Goal: Find specific page/section: Find specific page/section

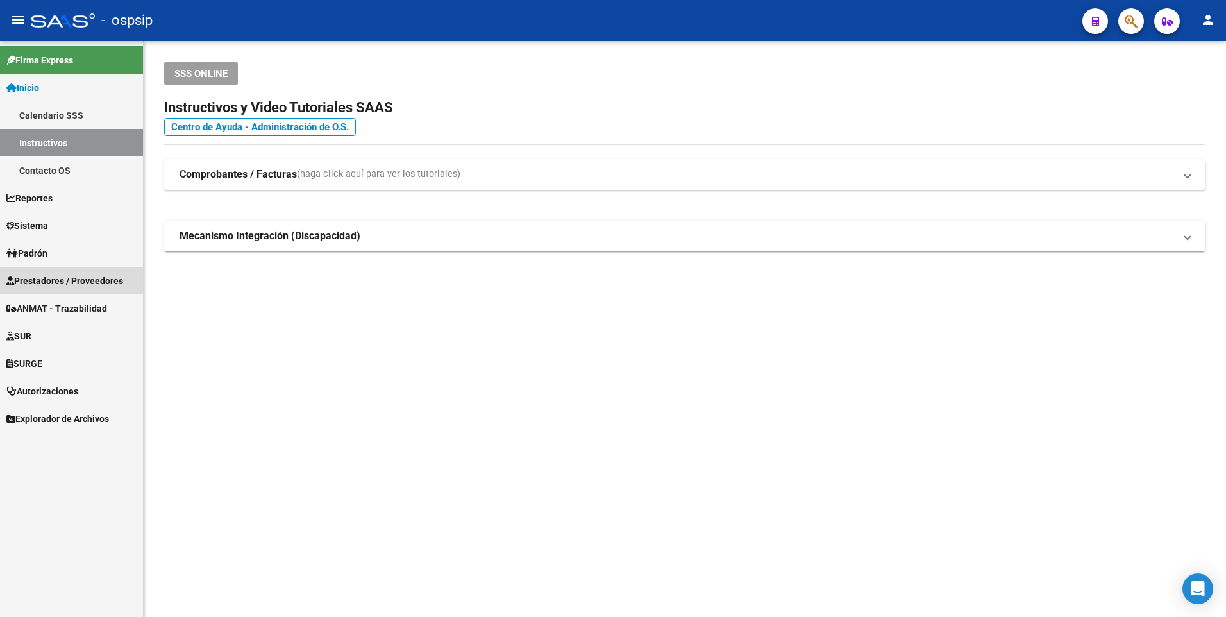
click at [36, 271] on link "Prestadores / Proveedores" at bounding box center [71, 281] width 143 height 28
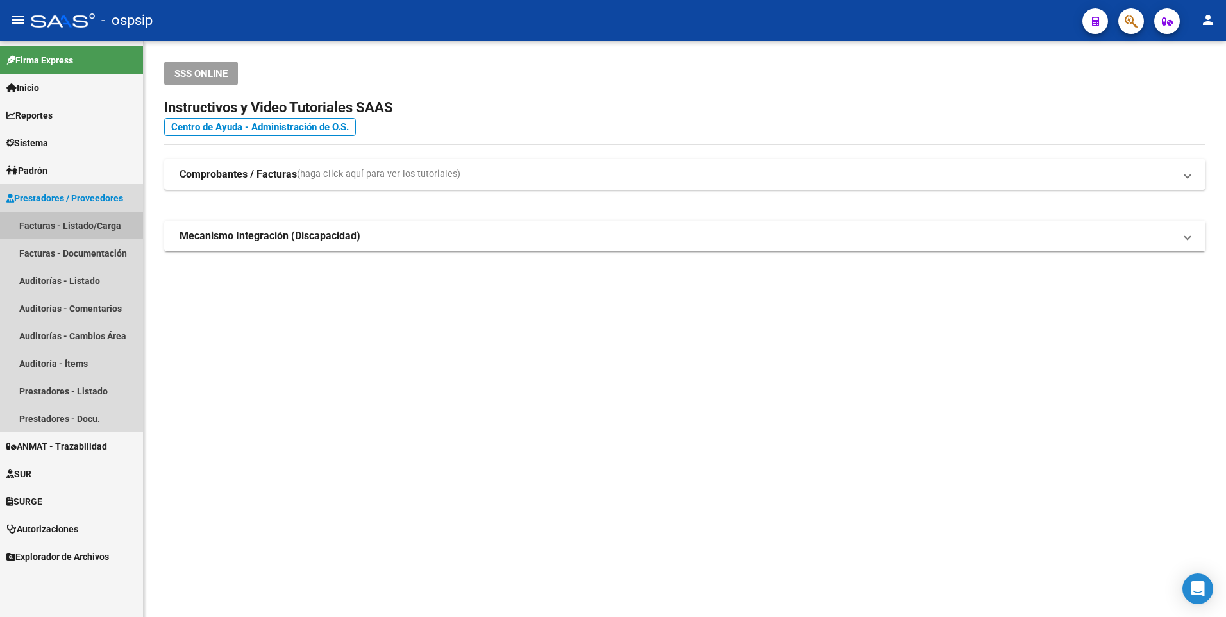
click at [43, 223] on link "Facturas - Listado/Carga" at bounding box center [71, 226] width 143 height 28
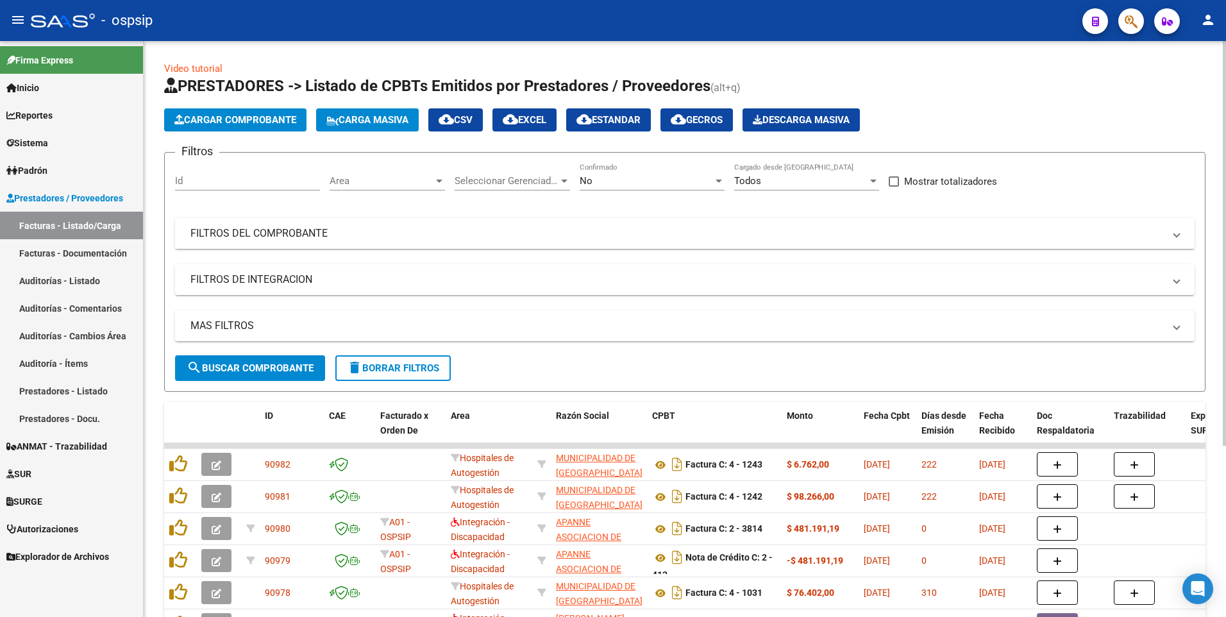
click at [247, 231] on mat-panel-title "FILTROS DEL COMPROBANTE" at bounding box center [676, 233] width 973 height 14
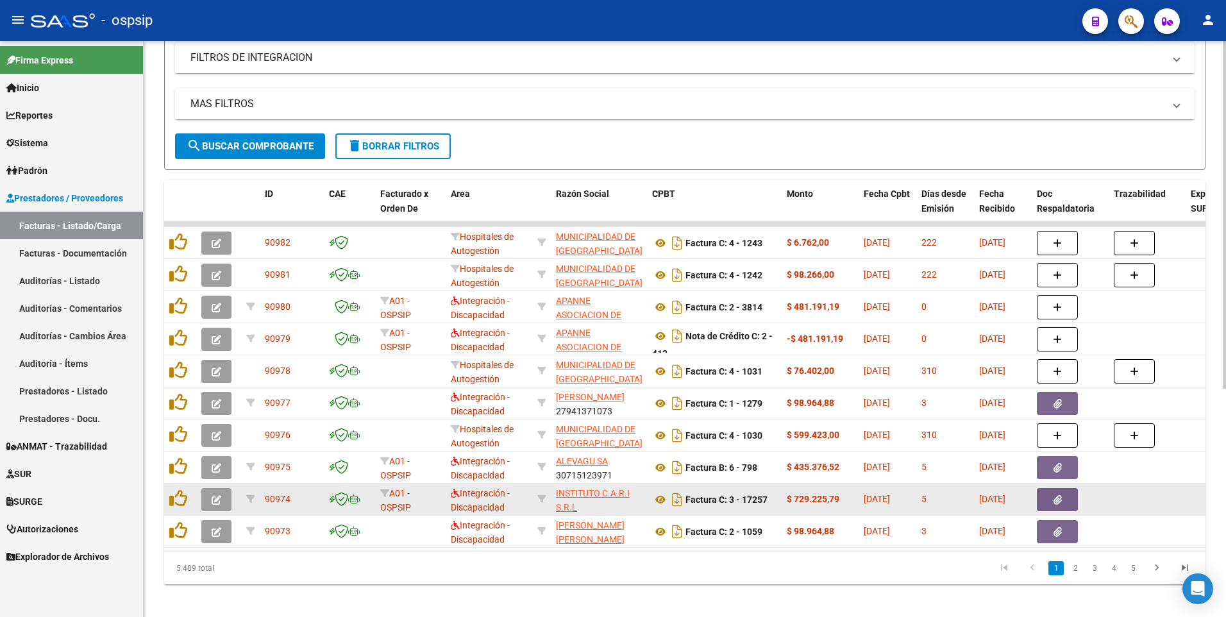
scroll to position [379, 0]
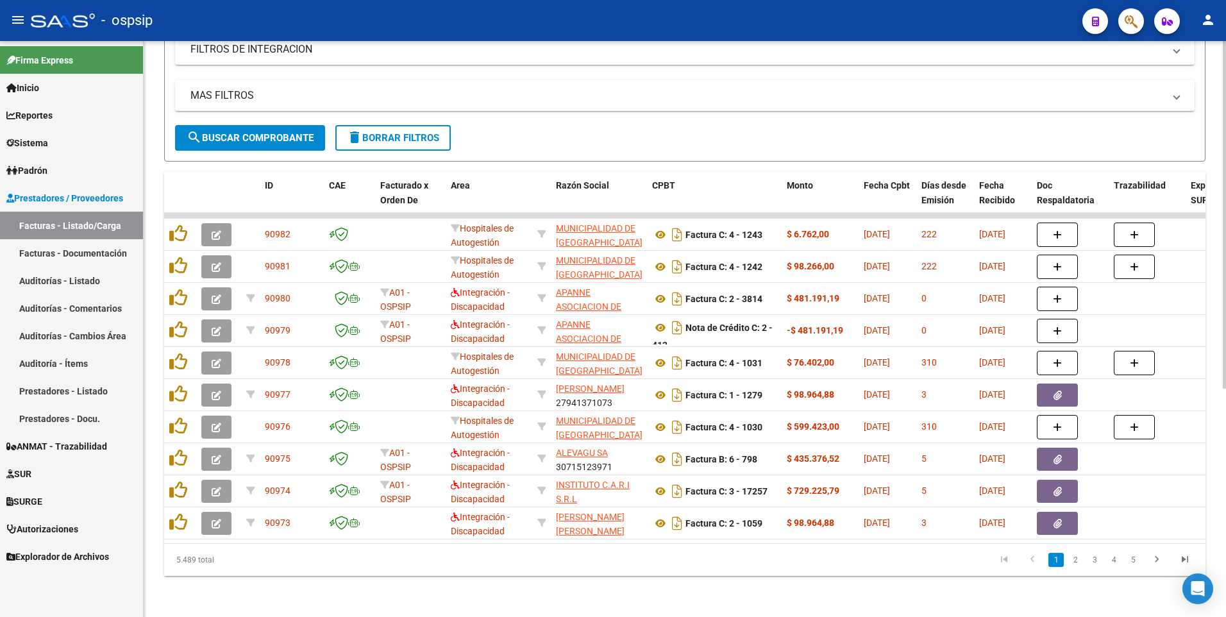
click at [1119, 559] on link "4" at bounding box center [1113, 560] width 15 height 14
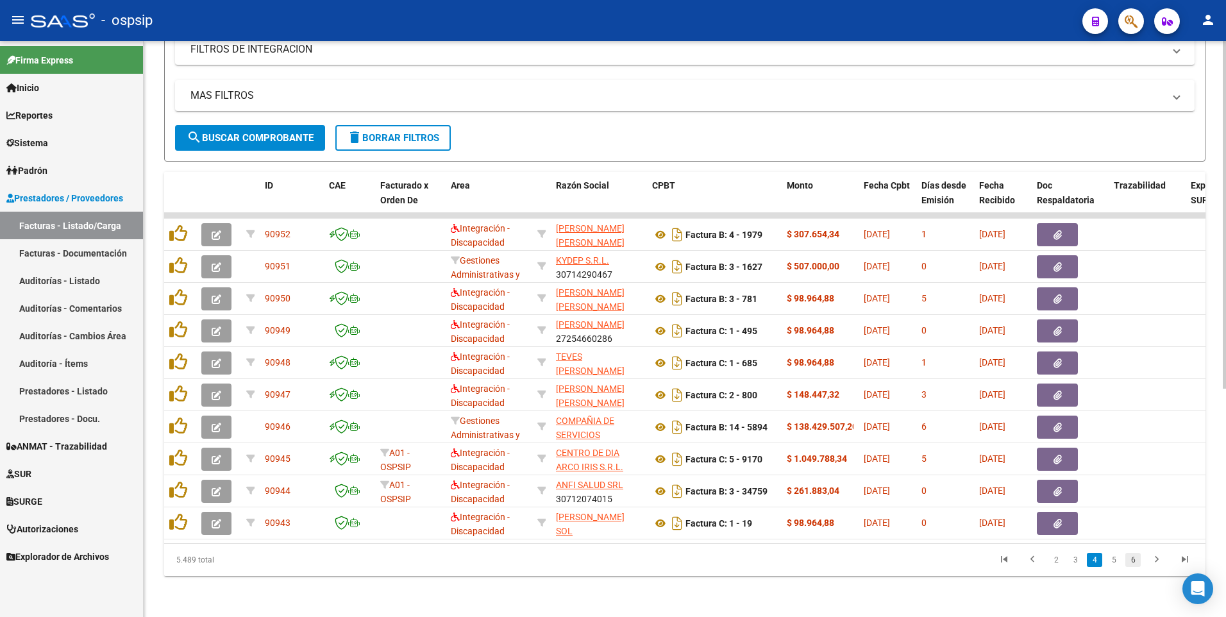
click at [1134, 558] on link "6" at bounding box center [1132, 560] width 15 height 14
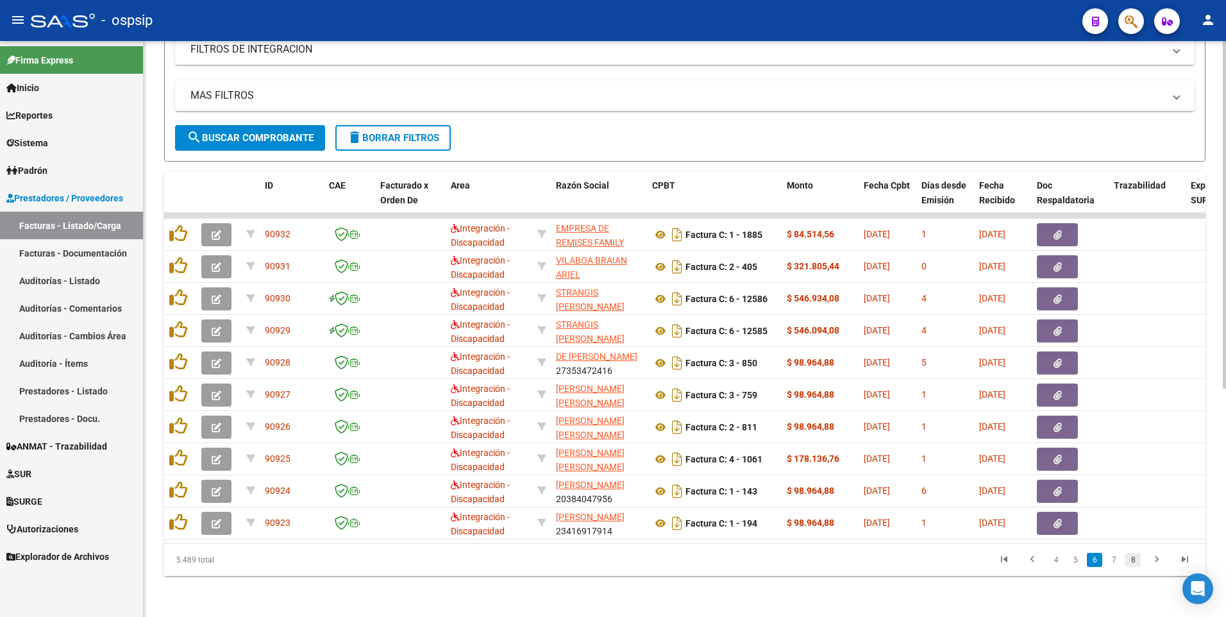
click at [1137, 557] on link "8" at bounding box center [1132, 560] width 15 height 14
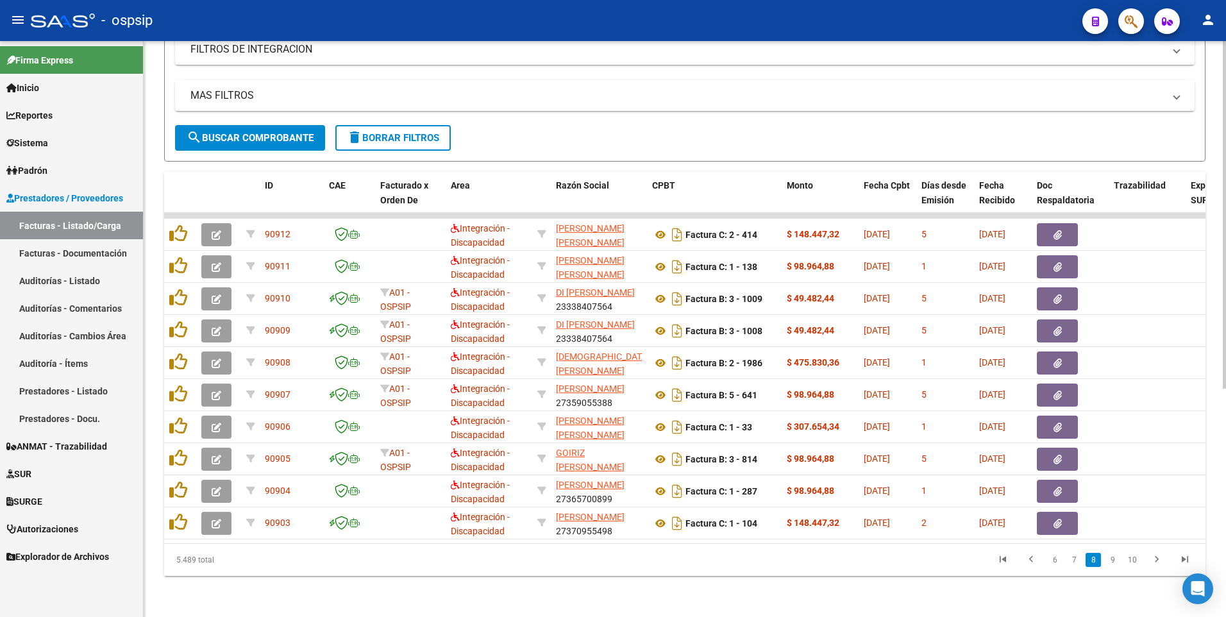
click at [1136, 556] on link "10" at bounding box center [1132, 560] width 17 height 14
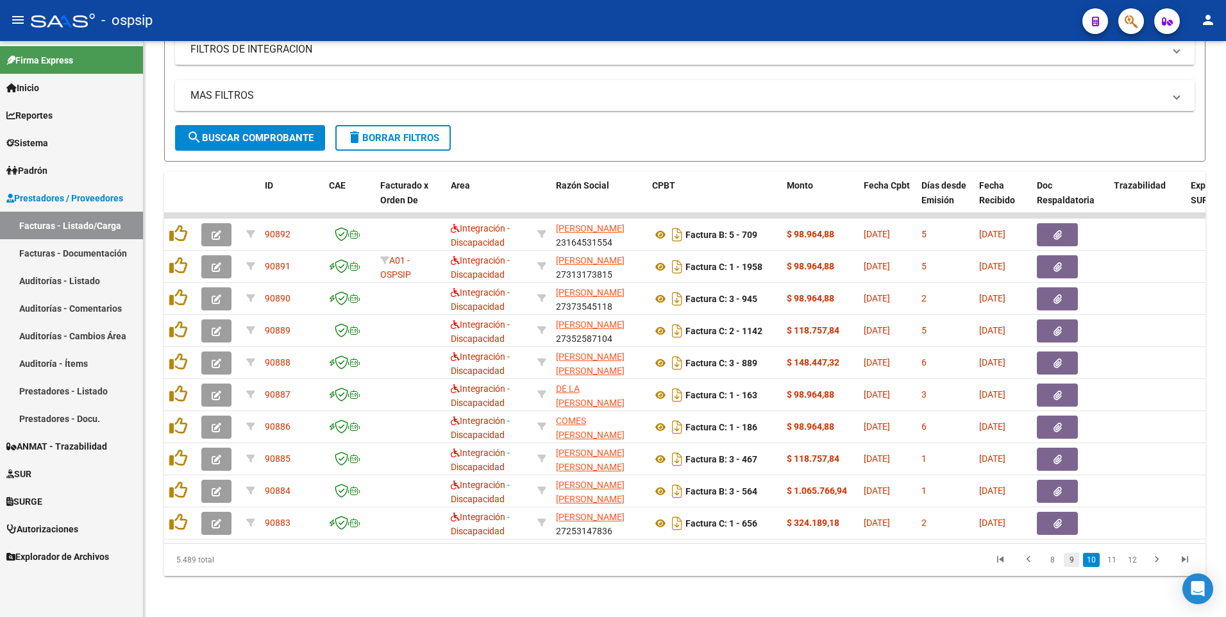
click at [1069, 560] on link "9" at bounding box center [1071, 560] width 15 height 14
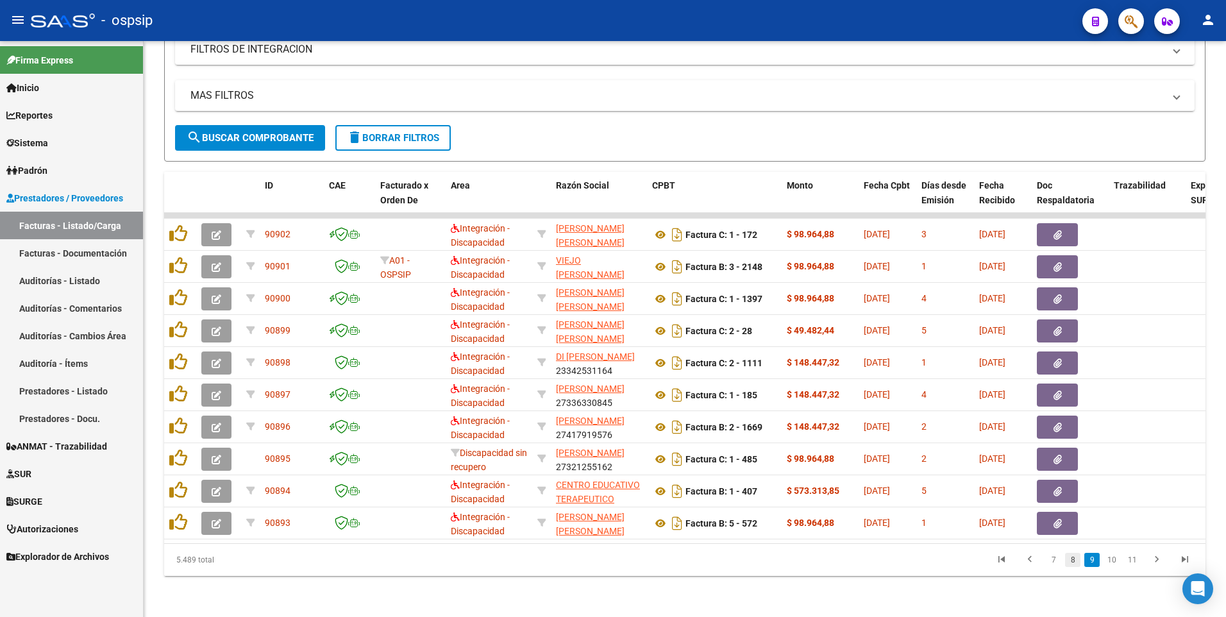
click at [1067, 560] on link "8" at bounding box center [1072, 560] width 15 height 14
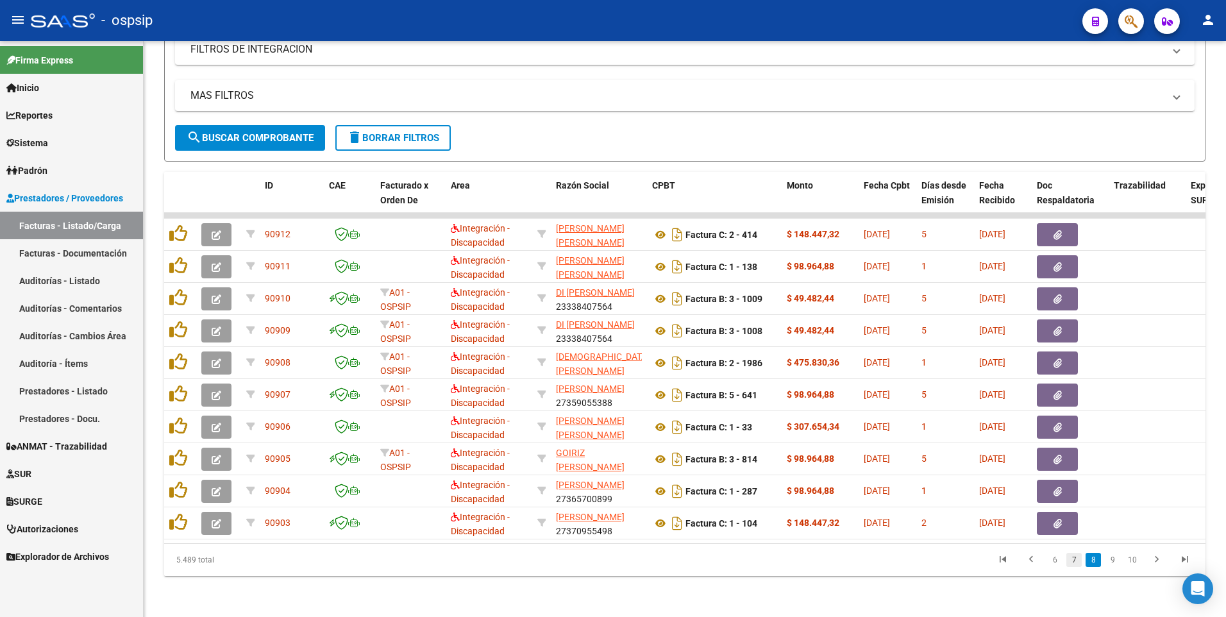
click at [1069, 560] on link "7" at bounding box center [1073, 560] width 15 height 14
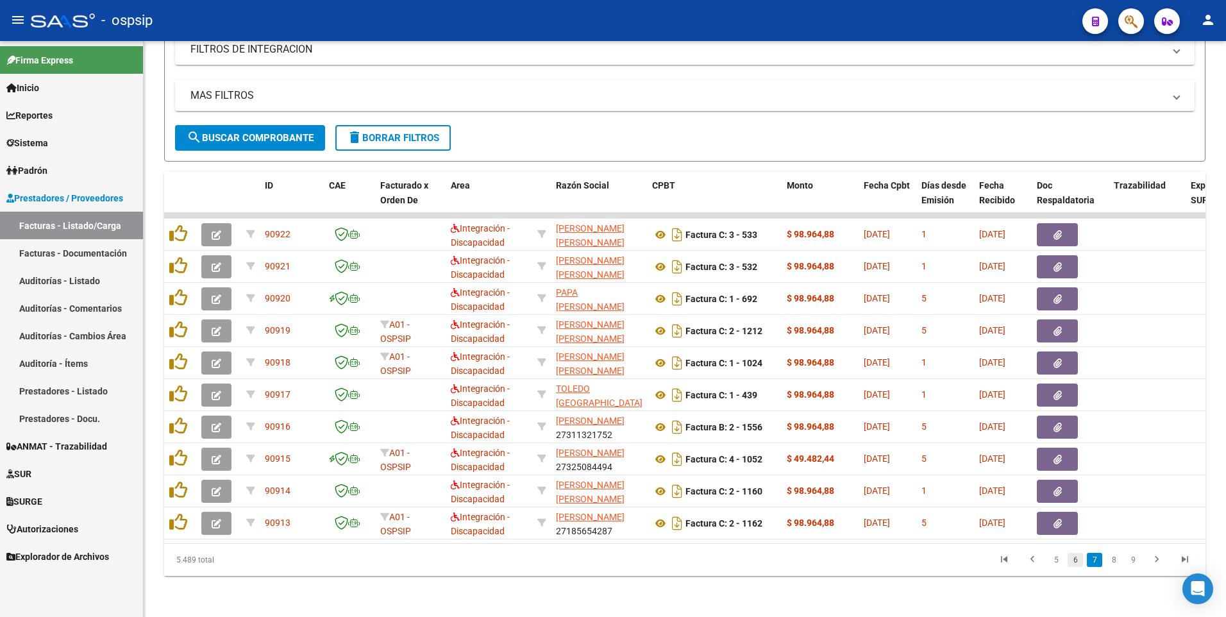
click at [1072, 558] on link "6" at bounding box center [1075, 560] width 15 height 14
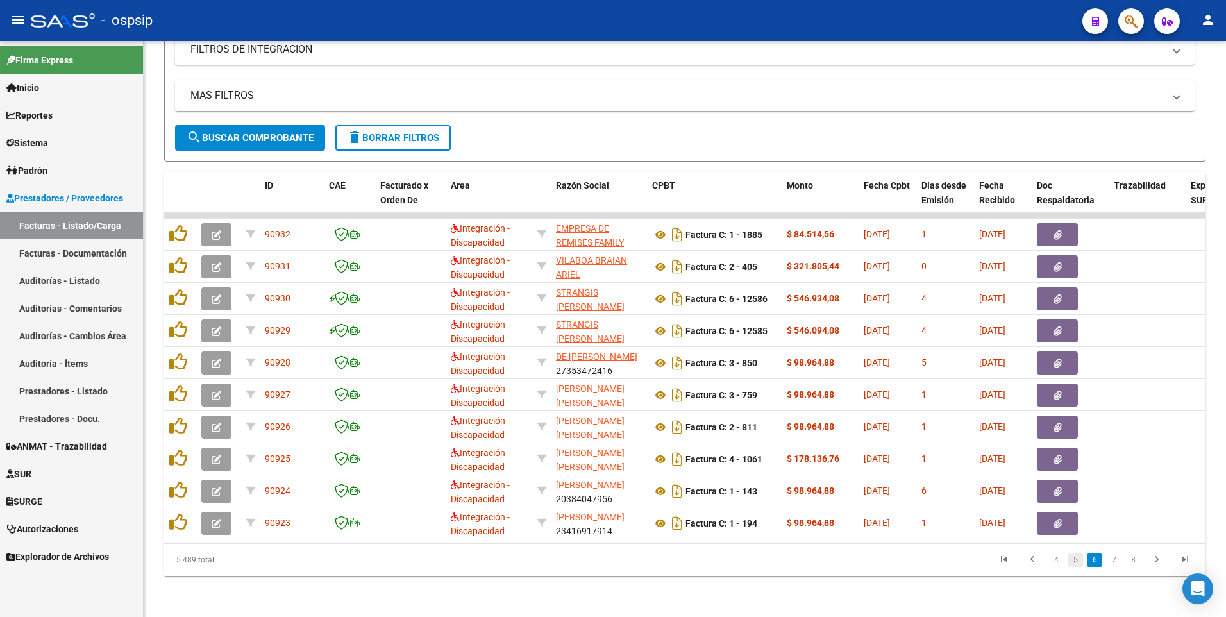
click at [1070, 561] on link "5" at bounding box center [1075, 560] width 15 height 14
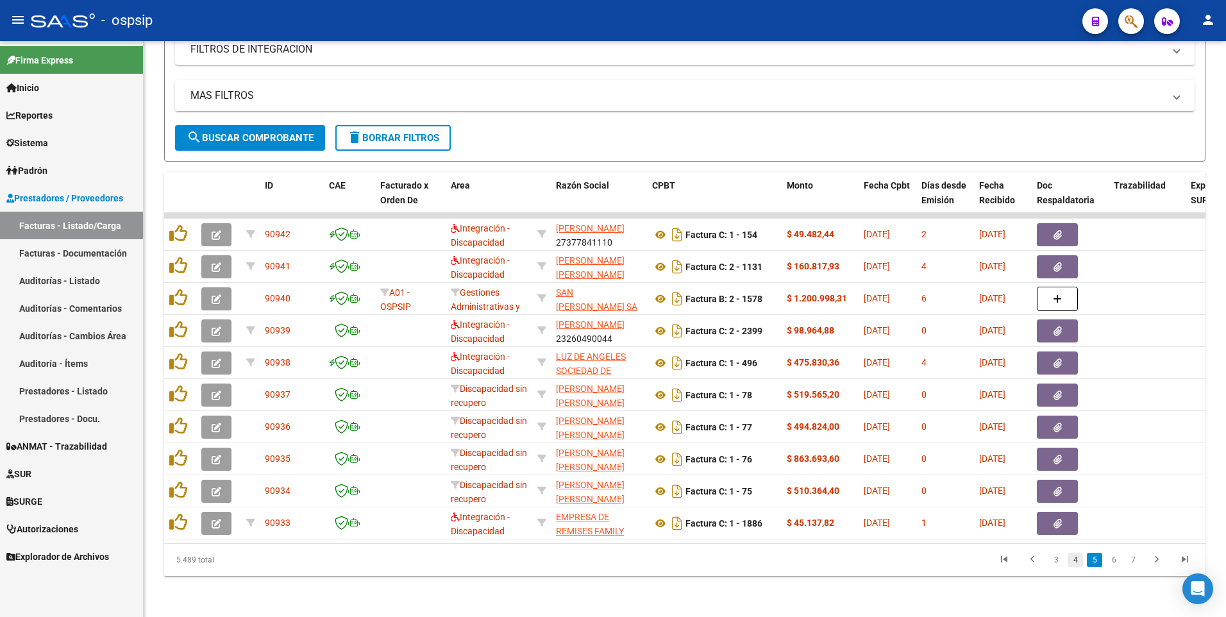
click at [1071, 560] on link "4" at bounding box center [1075, 560] width 15 height 14
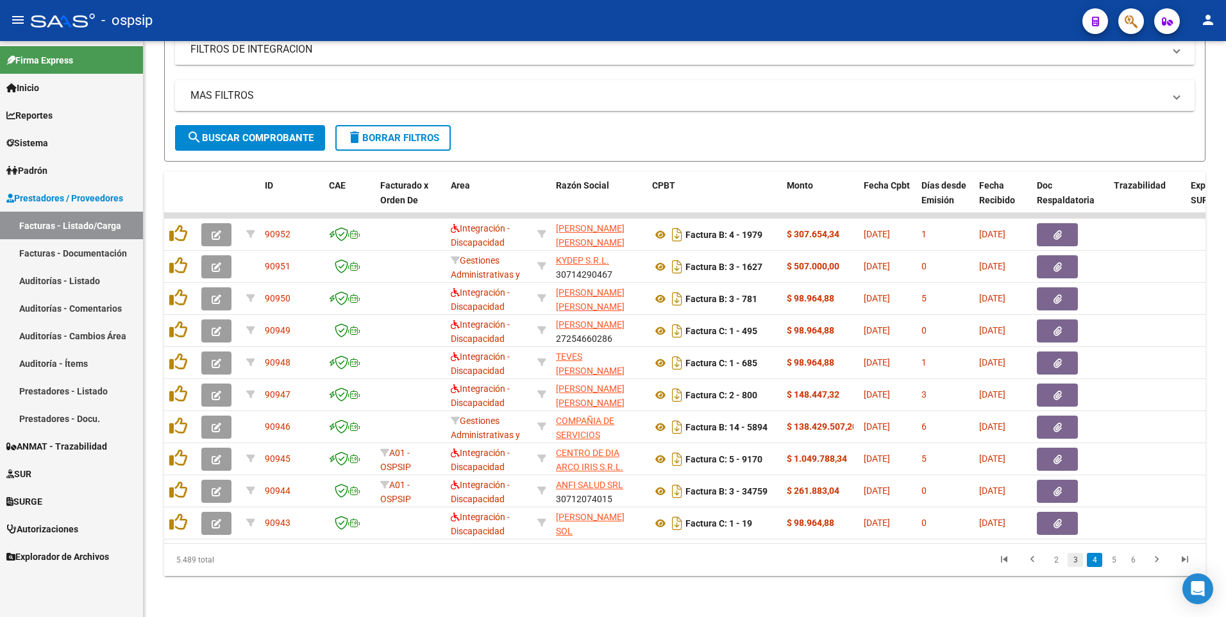
click at [1071, 559] on link "3" at bounding box center [1075, 560] width 15 height 14
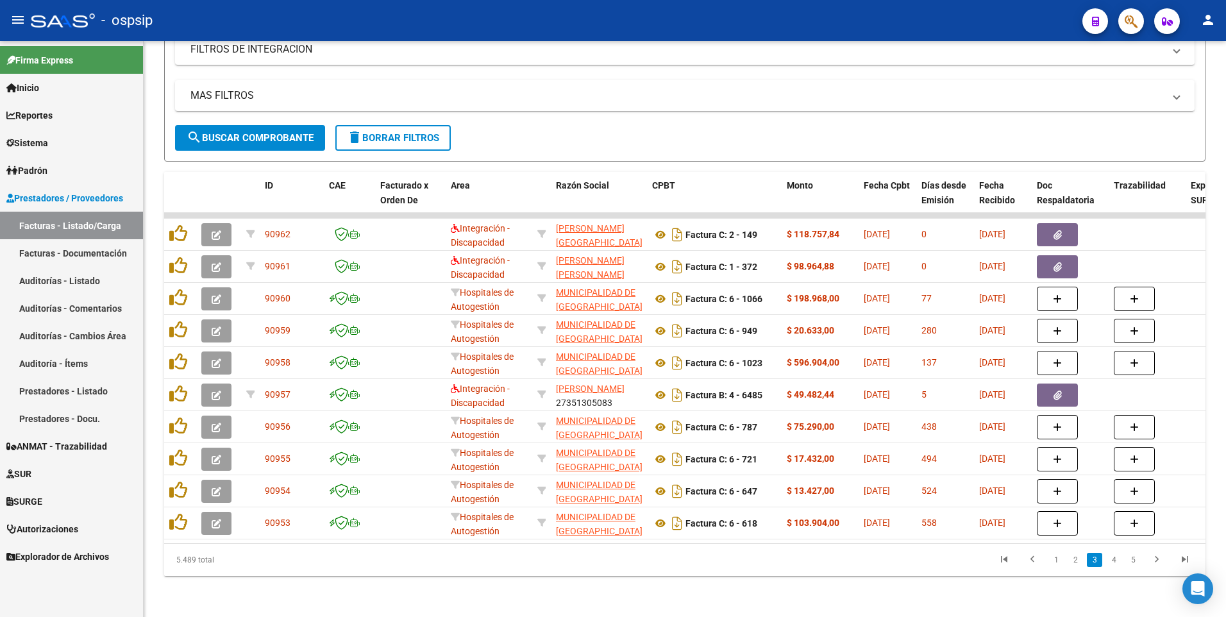
click at [1071, 559] on link "2" at bounding box center [1075, 560] width 15 height 14
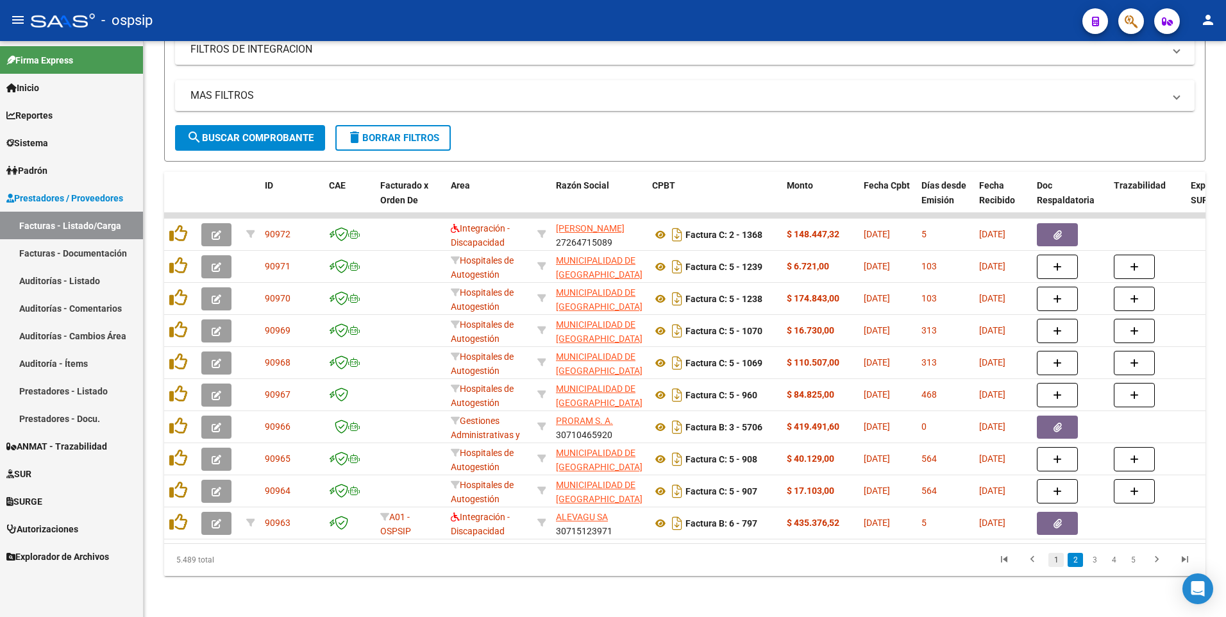
click at [1059, 558] on link "1" at bounding box center [1055, 560] width 15 height 14
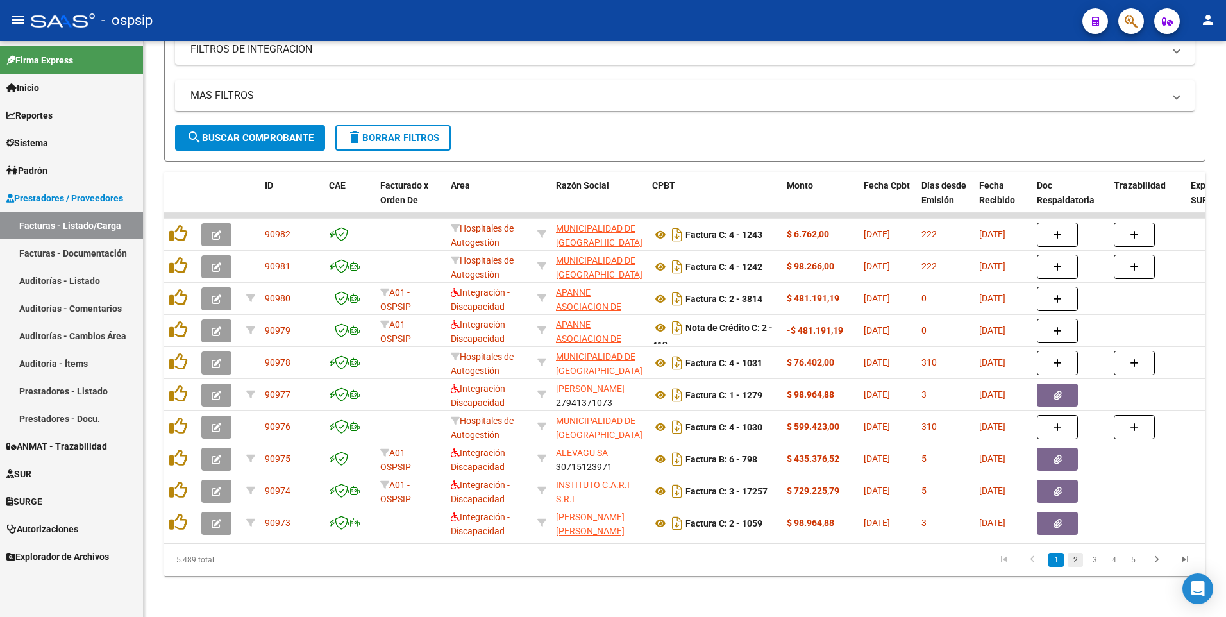
click at [1072, 555] on link "2" at bounding box center [1075, 560] width 15 height 14
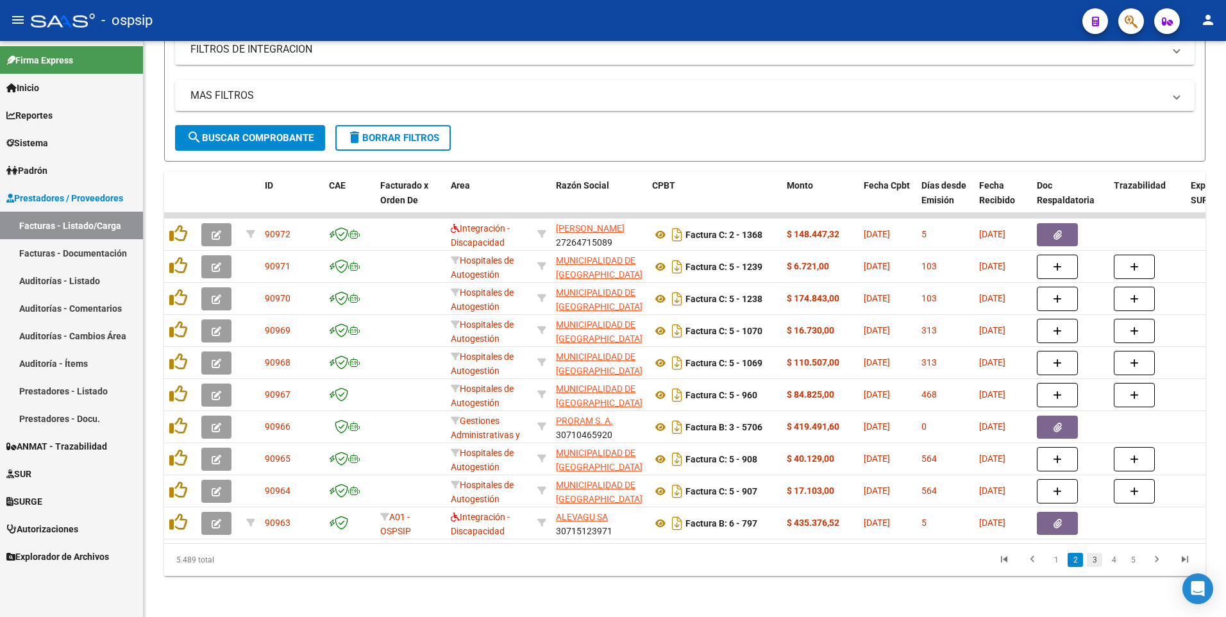
click at [1094, 558] on link "3" at bounding box center [1094, 560] width 15 height 14
